Goal: Information Seeking & Learning: Learn about a topic

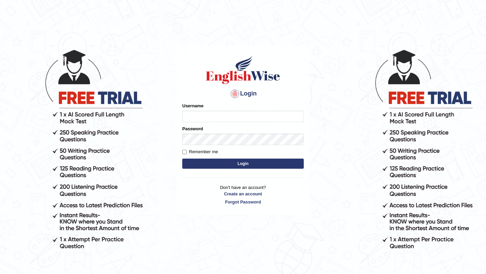
type input "saju_parramatta"
click at [229, 164] on button "Login" at bounding box center [243, 164] width 122 height 10
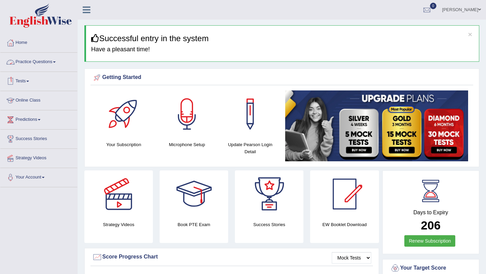
click at [58, 61] on link "Practice Questions" at bounding box center [38, 61] width 77 height 17
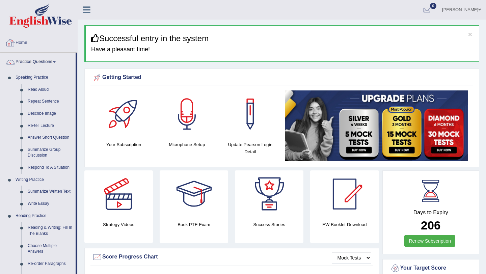
click at [68, 33] on link "Home" at bounding box center [38, 41] width 77 height 17
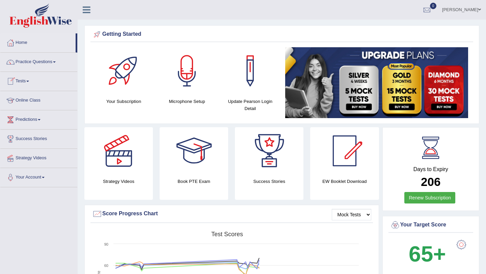
click at [29, 81] on span at bounding box center [27, 81] width 3 height 1
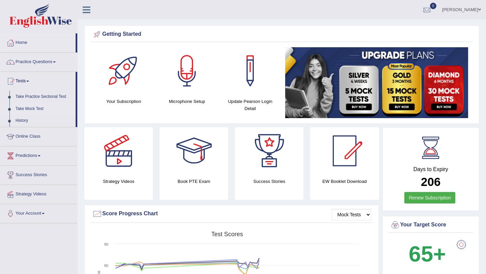
click at [36, 107] on link "Take Mock Test" at bounding box center [43, 109] width 63 height 12
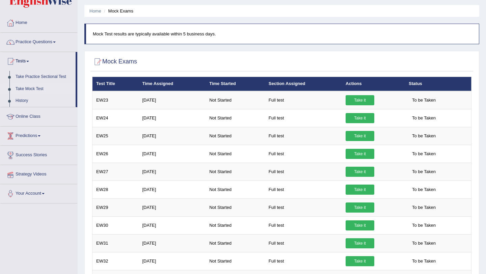
scroll to position [10, 0]
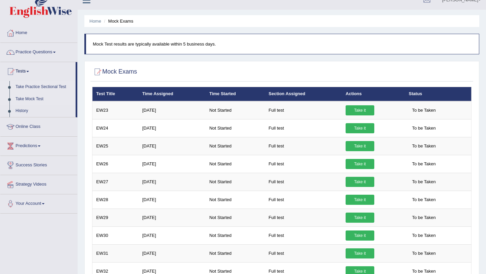
click at [54, 86] on link "Take Practice Sectional Test" at bounding box center [43, 87] width 63 height 12
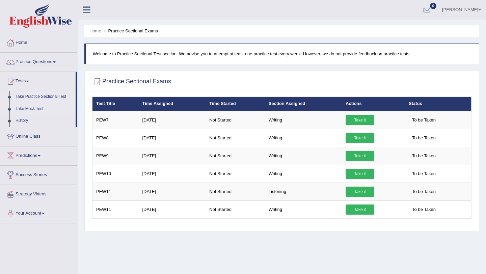
click at [32, 108] on link "Take Mock Test" at bounding box center [43, 109] width 63 height 12
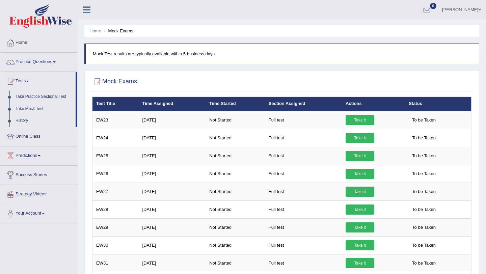
click at [24, 123] on link "History" at bounding box center [43, 121] width 63 height 12
click at [24, 119] on link "History" at bounding box center [43, 121] width 63 height 12
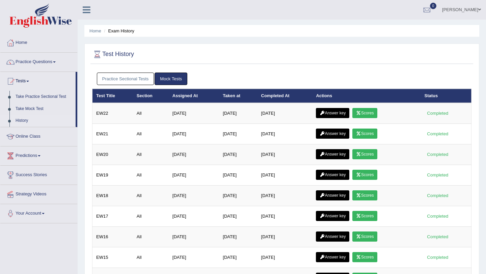
click at [173, 80] on link "Mock Tests" at bounding box center [171, 79] width 33 height 12
click at [138, 78] on link "Practice Sectional Tests" at bounding box center [125, 79] width 57 height 12
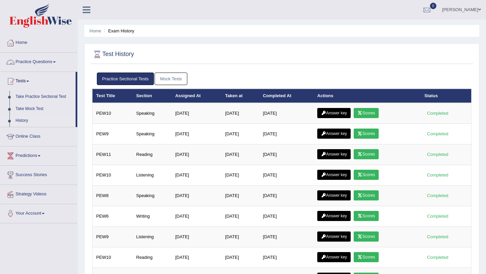
click at [59, 63] on link "Practice Questions" at bounding box center [38, 61] width 77 height 17
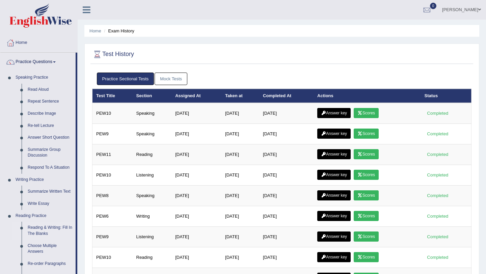
click at [47, 228] on link "Reading & Writing: Fill In The Blanks" at bounding box center [50, 231] width 51 height 18
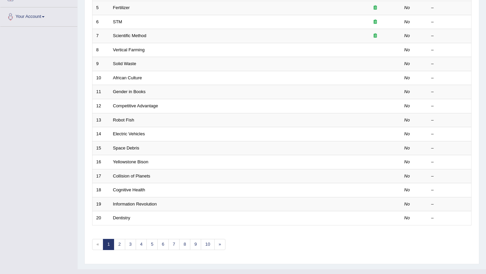
scroll to position [159, 0]
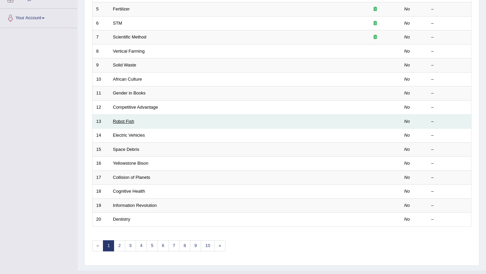
click at [129, 123] on link "Robot Fish" at bounding box center [123, 121] width 21 height 5
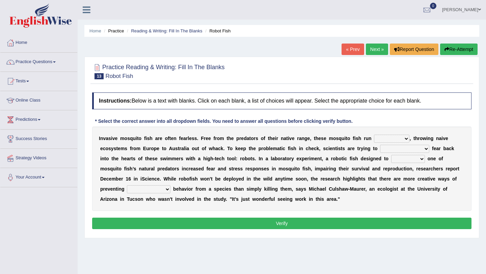
click at [404, 137] on select "occupant flippant rampant concordant" at bounding box center [391, 139] width 35 height 8
select select "flippant"
click at [374, 135] on select "occupant flippant rampant concordant" at bounding box center [391, 139] width 35 height 8
click at [409, 148] on select "accept spike strike drake" at bounding box center [404, 149] width 49 height 8
select select "accept"
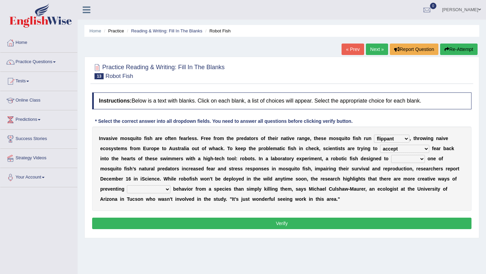
click at [380, 145] on select "accept spike strike drake" at bounding box center [404, 149] width 49 height 8
click at [398, 158] on select "bequest mimic battle conquest" at bounding box center [408, 159] width 34 height 8
select select "battle"
click at [391, 155] on select "bequest mimic battle conquest" at bounding box center [408, 159] width 34 height 8
click at [140, 186] on select "unprivileged unprecedented uncharted unwanted" at bounding box center [149, 189] width 44 height 8
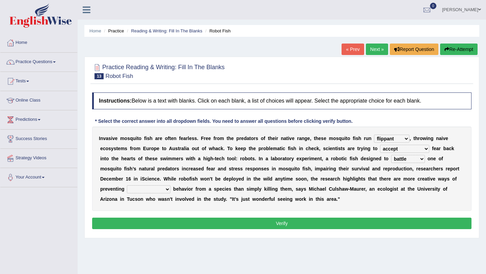
select select "unwanted"
click at [127, 185] on select "unprivileged unprecedented uncharted unwanted" at bounding box center [149, 189] width 44 height 8
click at [175, 222] on button "Verify" at bounding box center [281, 223] width 379 height 11
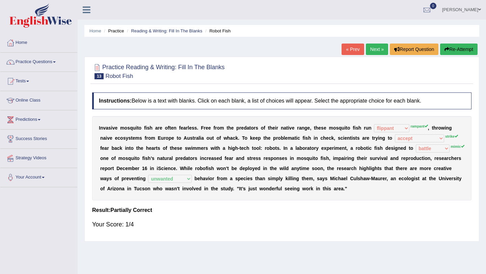
click at [39, 120] on link "Predictions" at bounding box center [38, 118] width 77 height 17
click at [35, 138] on link "Latest Predictions" at bounding box center [43, 135] width 63 height 12
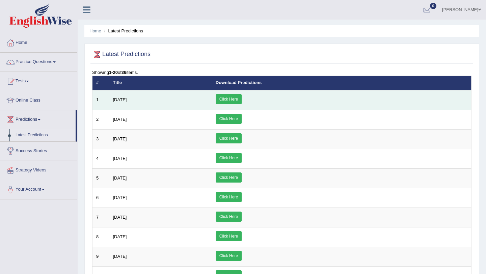
click at [242, 99] on link "Click Here" at bounding box center [229, 99] width 26 height 10
